Goal: Transaction & Acquisition: Purchase product/service

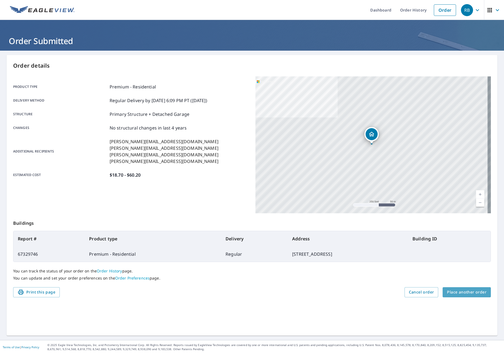
click at [469, 294] on span "Place another order" at bounding box center [466, 292] width 39 height 7
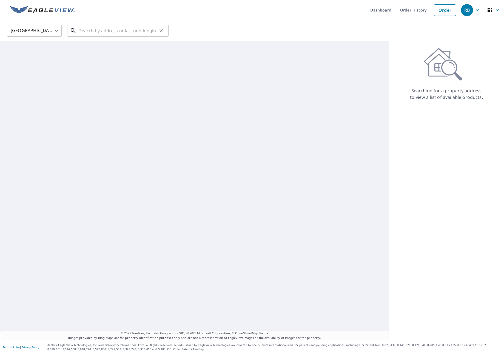
click at [101, 29] on input "text" at bounding box center [118, 30] width 78 height 15
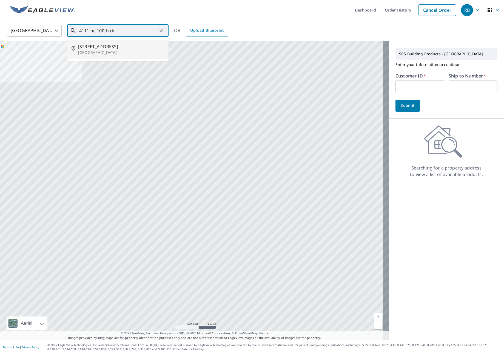
click at [101, 50] on p "[GEOGRAPHIC_DATA]" at bounding box center [121, 52] width 86 height 5
type input "[STREET_ADDRESS]"
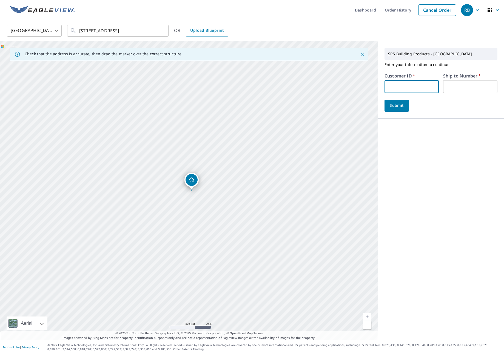
click at [419, 90] on input "text" at bounding box center [411, 86] width 54 height 13
type input "ide324"
type input "1"
click at [392, 107] on span "Submit" at bounding box center [397, 105] width 16 height 7
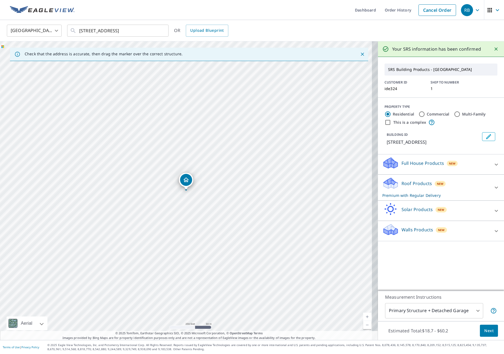
click at [478, 193] on p "Premium with Regular Delivery" at bounding box center [435, 196] width 107 height 6
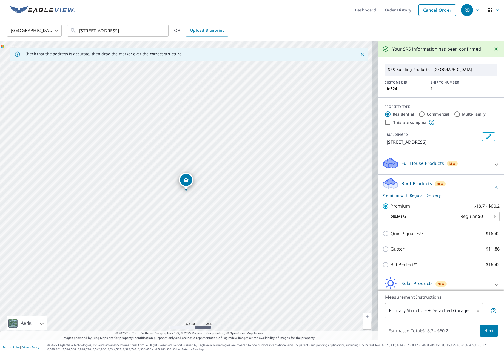
click at [484, 330] on span "Next" at bounding box center [488, 331] width 9 height 7
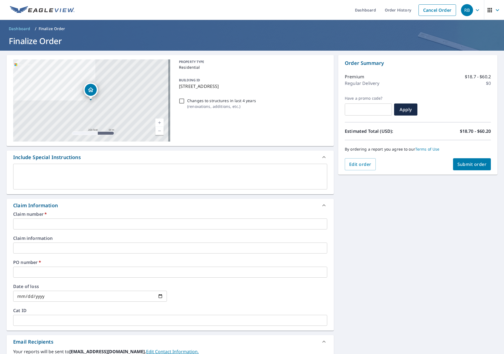
click at [32, 223] on input "text" at bounding box center [170, 224] width 314 height 11
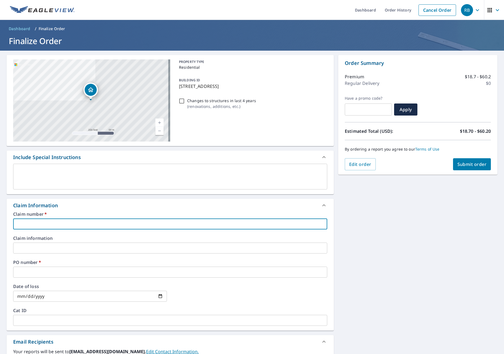
type input "I"
checkbox input "true"
type input "ID"
checkbox input "true"
type input "IDE"
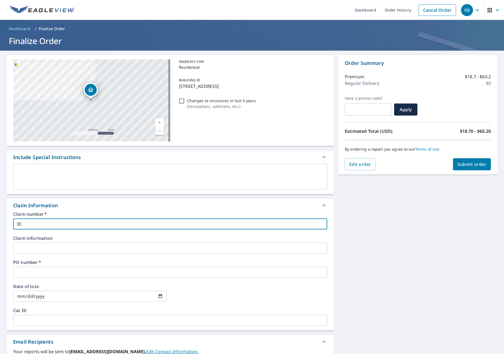
checkbox input "true"
type input "IDEA"
checkbox input "true"
type input "IDEAL"
checkbox input "true"
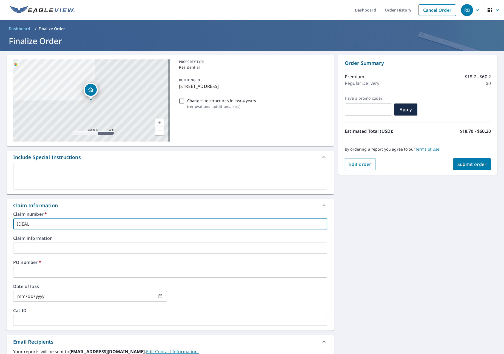
type input "IDEAL"
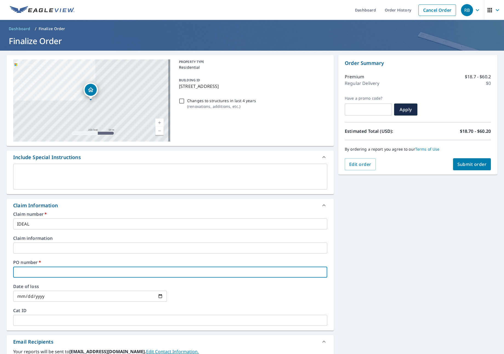
type input "I"
checkbox input "true"
type input "ID"
checkbox input "true"
type input "IDE"
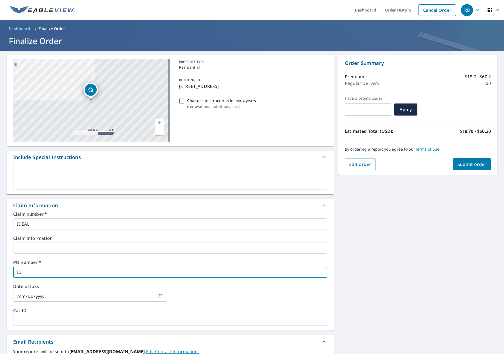
checkbox input "true"
type input "IDEA"
checkbox input "true"
type input "IDEAL"
checkbox input "true"
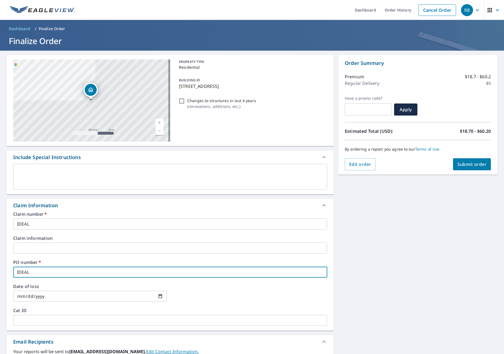
type input "IDEAL"
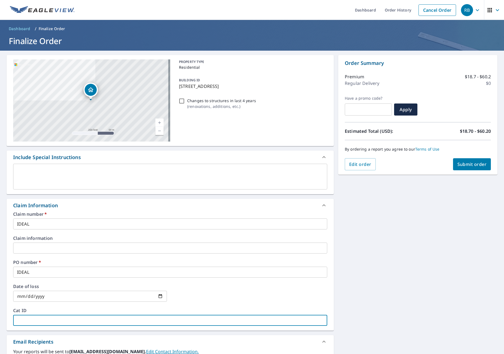
type input "I"
checkbox input "true"
type input "ID"
checkbox input "true"
type input "IDE"
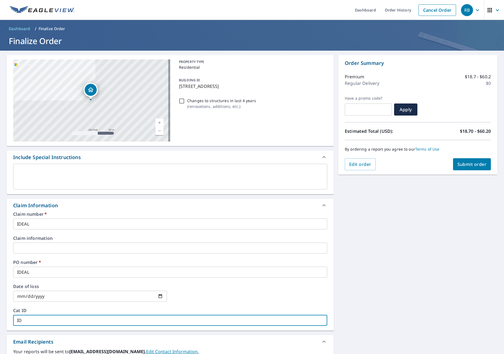
checkbox input "true"
type input "IDEA"
checkbox input "true"
type input "IDEAL"
checkbox input "true"
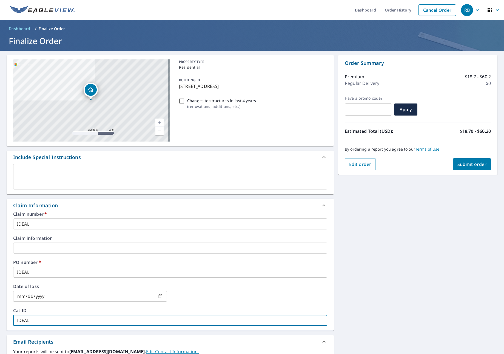
type input "IDEAL"
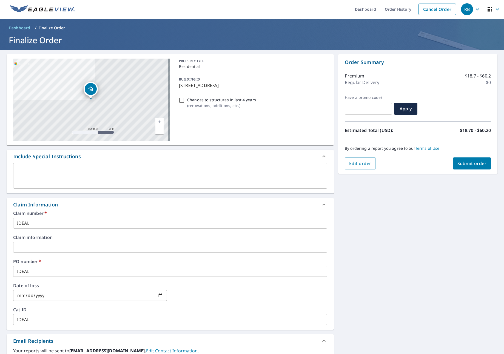
scroll to position [113, 0]
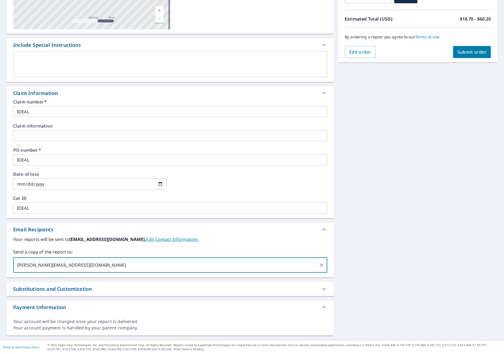
type input "[PERSON_NAME][EMAIL_ADDRESS][DOMAIN_NAME]"
checkbox input "true"
type input "[PERSON_NAME][EMAIL_ADDRESS][DOMAIN_NAME]"
checkbox input "true"
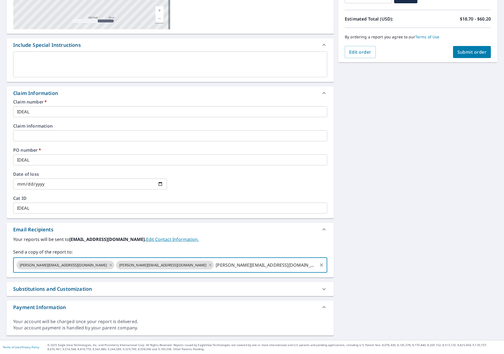
type input "[PERSON_NAME][EMAIL_ADDRESS][DOMAIN_NAME]"
checkbox input "true"
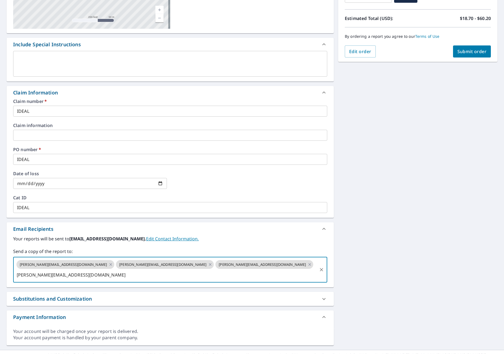
type input "[PERSON_NAME][EMAIL_ADDRESS][DOMAIN_NAME]"
click at [457, 51] on span "Submit order" at bounding box center [471, 51] width 29 height 6
checkbox input "true"
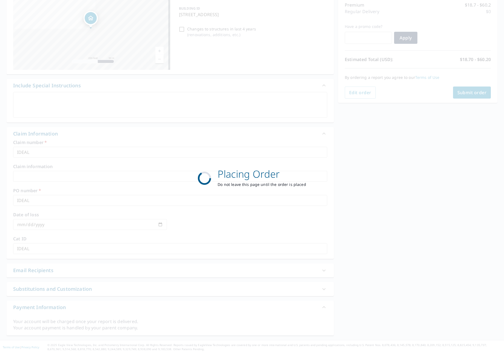
scroll to position [73, 0]
